Goal: Task Accomplishment & Management: Manage account settings

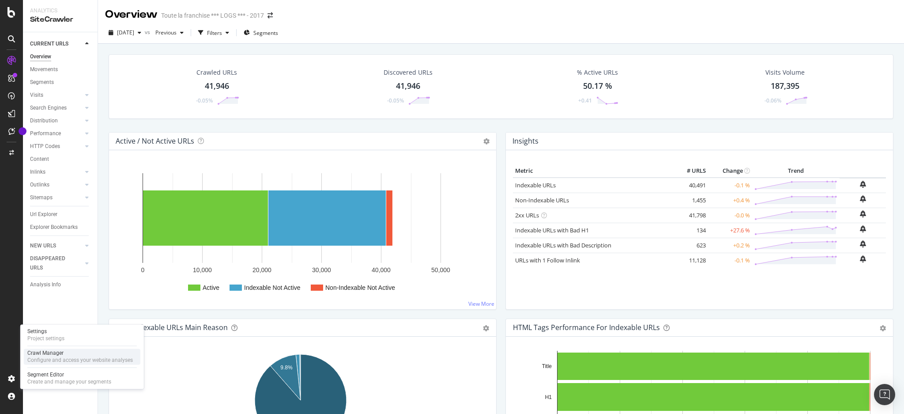
click at [50, 349] on div "Crawl Manager" at bounding box center [79, 352] width 105 height 7
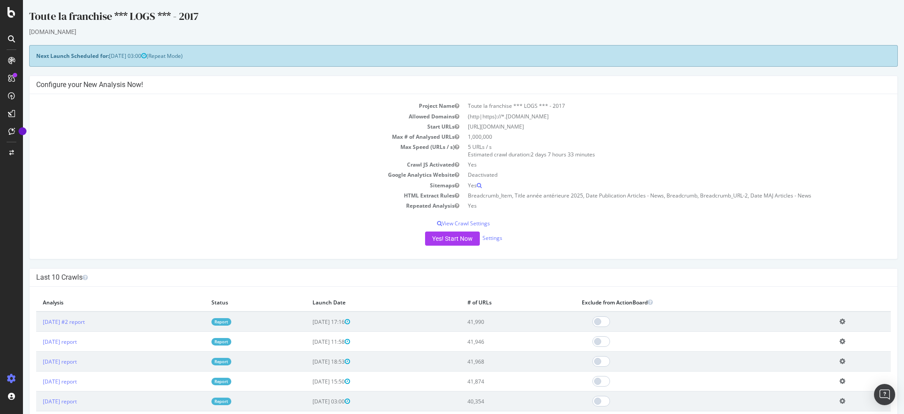
scroll to position [59, 0]
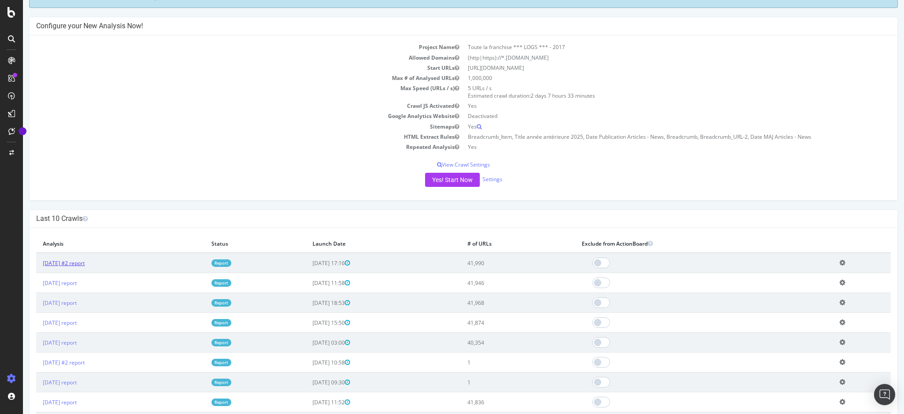
click at [85, 264] on link "2025 Oct. 10th #2 report" at bounding box center [64, 263] width 42 height 8
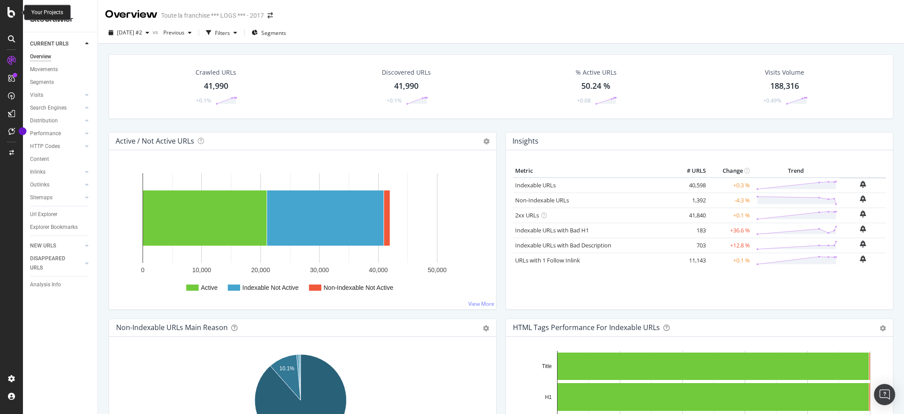
click at [8, 13] on icon at bounding box center [12, 12] width 8 height 11
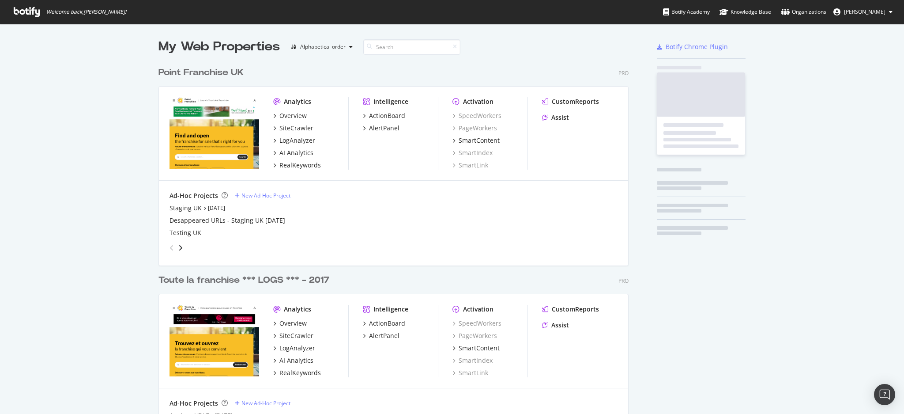
scroll to position [405, 886]
